Goal: Browse casually

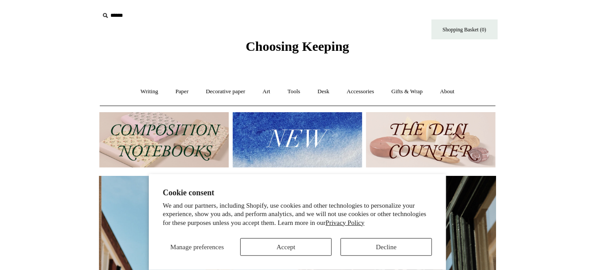
scroll to position [0, 396]
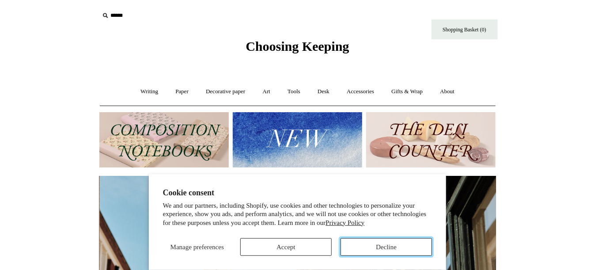
click at [365, 244] on button "Decline" at bounding box center [385, 247] width 91 height 18
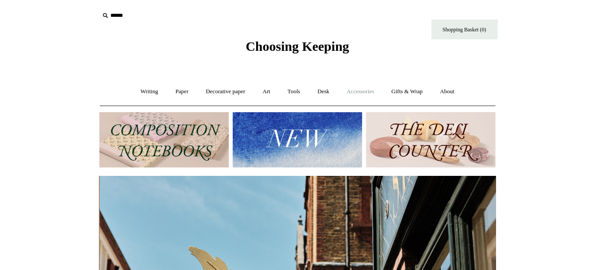
click at [367, 91] on link "Accessories +" at bounding box center [360, 91] width 43 height 23
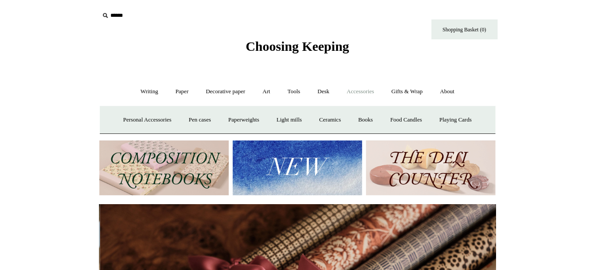
scroll to position [0, 792]
click at [457, 117] on link "Playing Cards" at bounding box center [455, 119] width 48 height 23
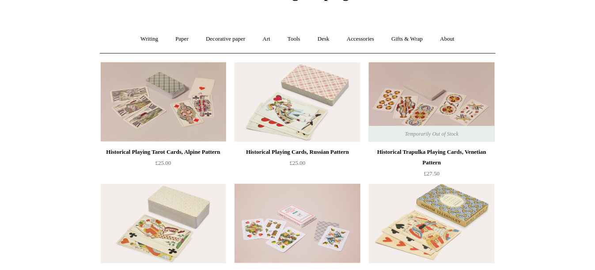
scroll to position [53, 0]
click at [410, 37] on link "Gifts & Wrap +" at bounding box center [406, 38] width 47 height 23
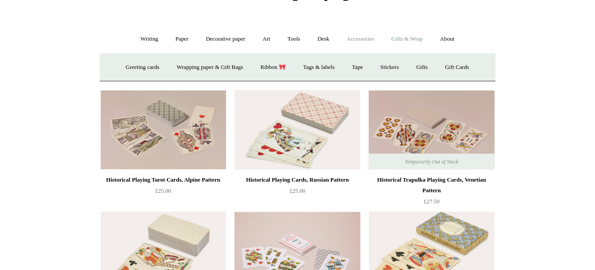
click at [365, 37] on link "Accessories +" at bounding box center [360, 38] width 43 height 23
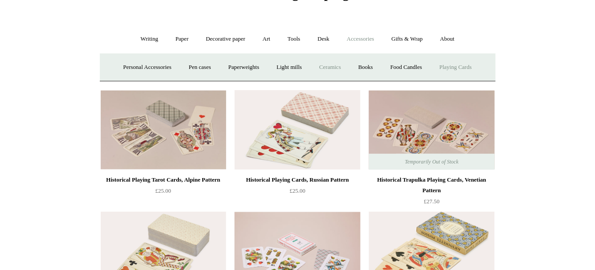
click at [332, 65] on link "Ceramics +" at bounding box center [330, 67] width 38 height 23
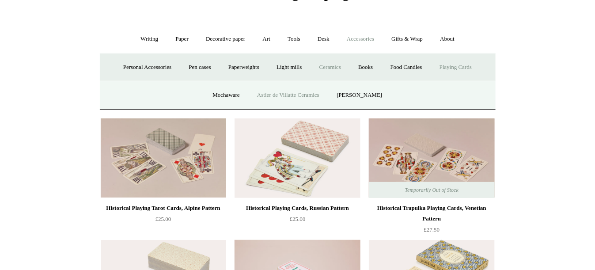
click at [303, 94] on link "Astier de Villatte Ceramics" at bounding box center [288, 94] width 78 height 23
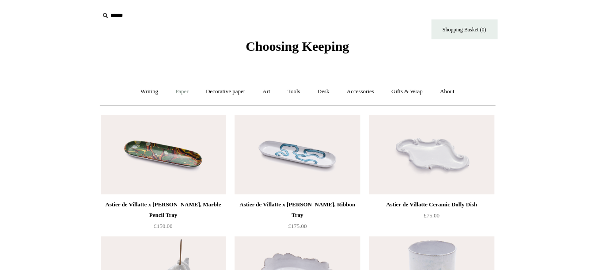
click at [178, 92] on link "Paper +" at bounding box center [181, 91] width 29 height 23
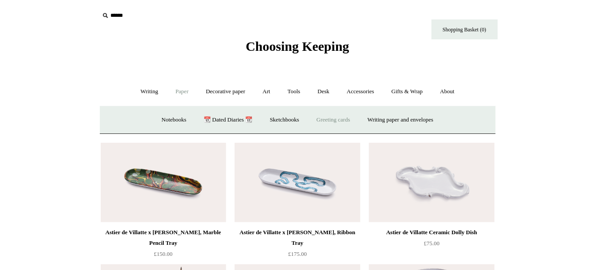
click at [332, 117] on link "Greeting cards +" at bounding box center [333, 119] width 49 height 23
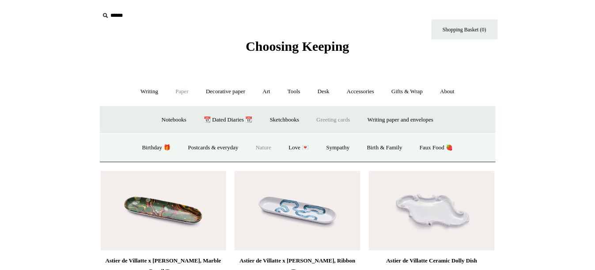
click at [261, 147] on link "Nature" at bounding box center [263, 147] width 31 height 23
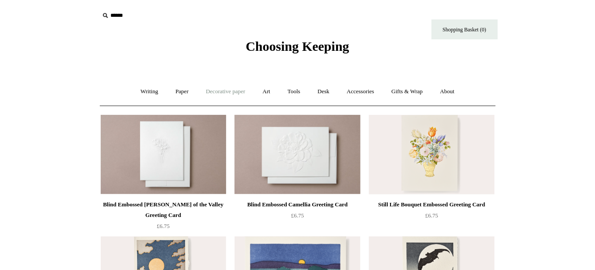
click at [216, 90] on link "Decorative paper +" at bounding box center [225, 91] width 55 height 23
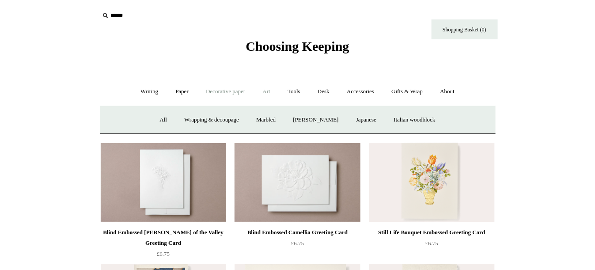
click at [266, 92] on link "Art +" at bounding box center [266, 91] width 23 height 23
click at [297, 91] on link "Tools +" at bounding box center [293, 91] width 29 height 23
click at [325, 92] on link "Desk +" at bounding box center [323, 91] width 28 height 23
click at [188, 118] on link "Pen pots" at bounding box center [192, 119] width 35 height 23
